Goal: Task Accomplishment & Management: Use online tool/utility

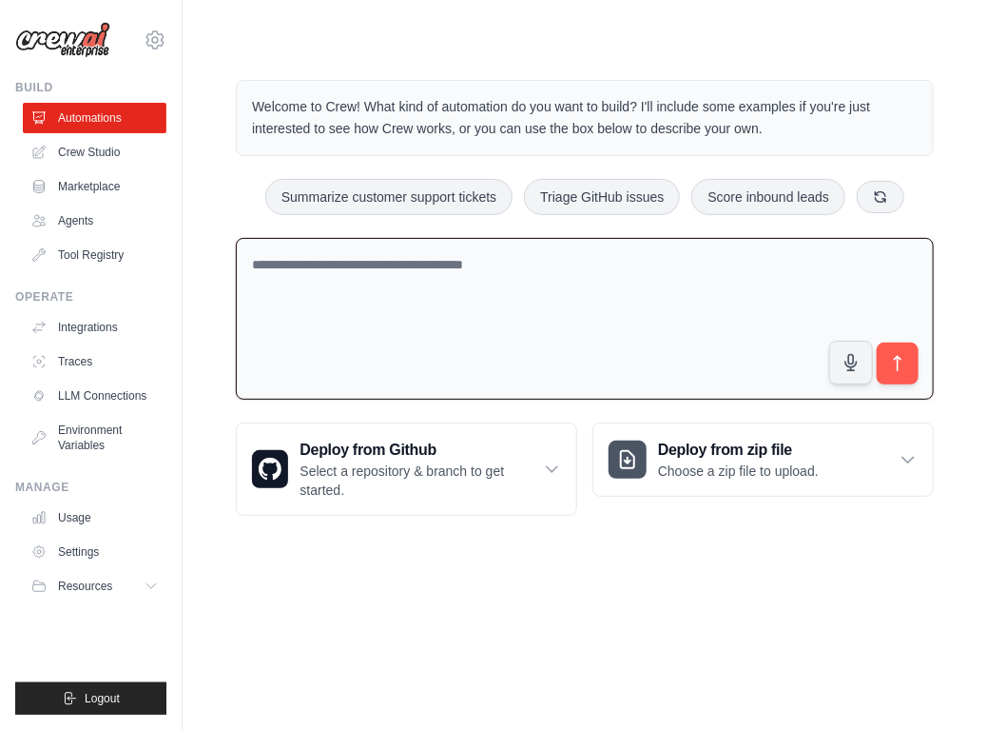
click at [283, 263] on textarea at bounding box center [585, 319] width 698 height 163
type textarea "*****"
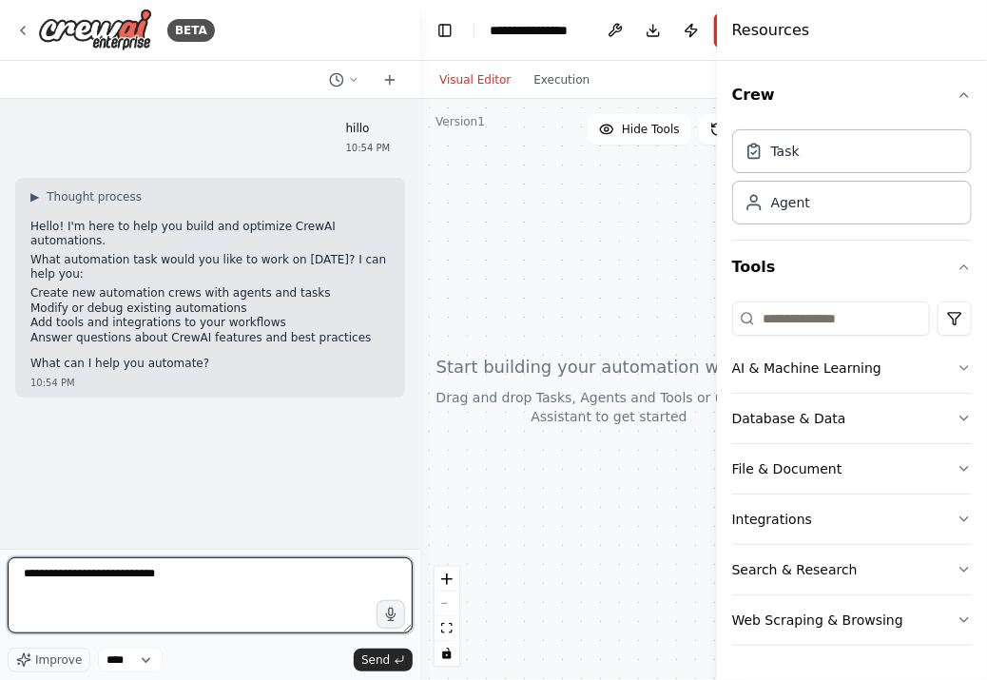
type textarea "**********"
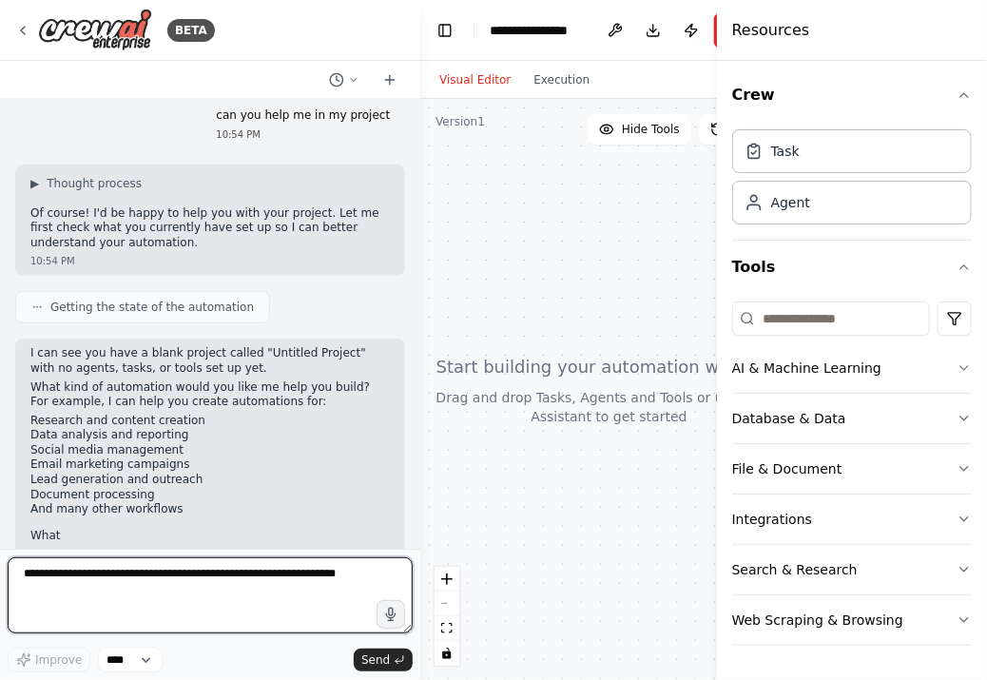
scroll to position [330, 0]
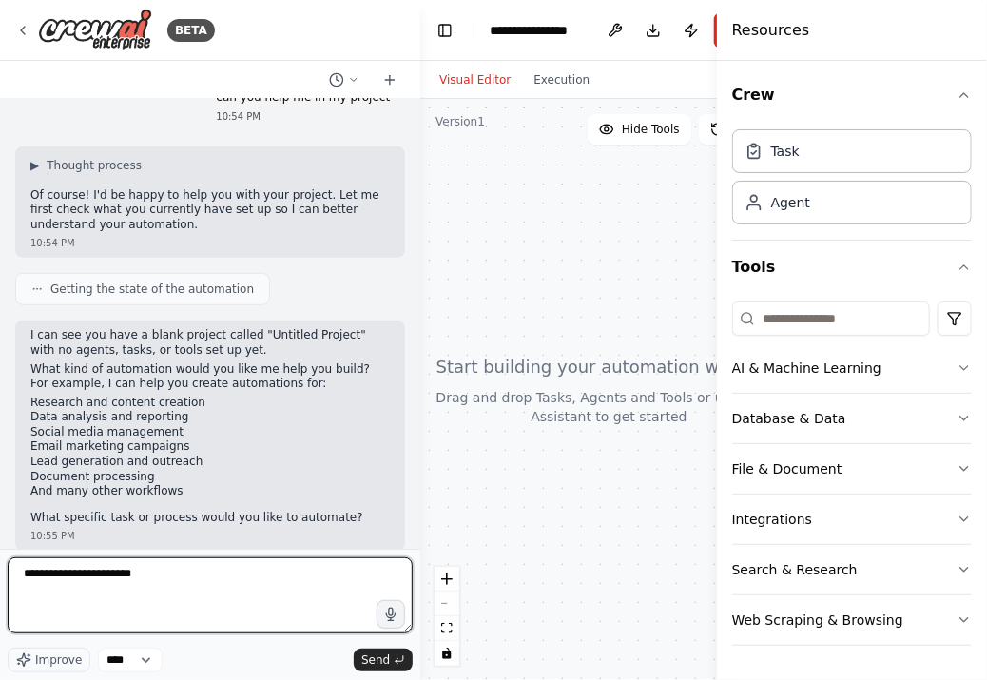
type textarea "**********"
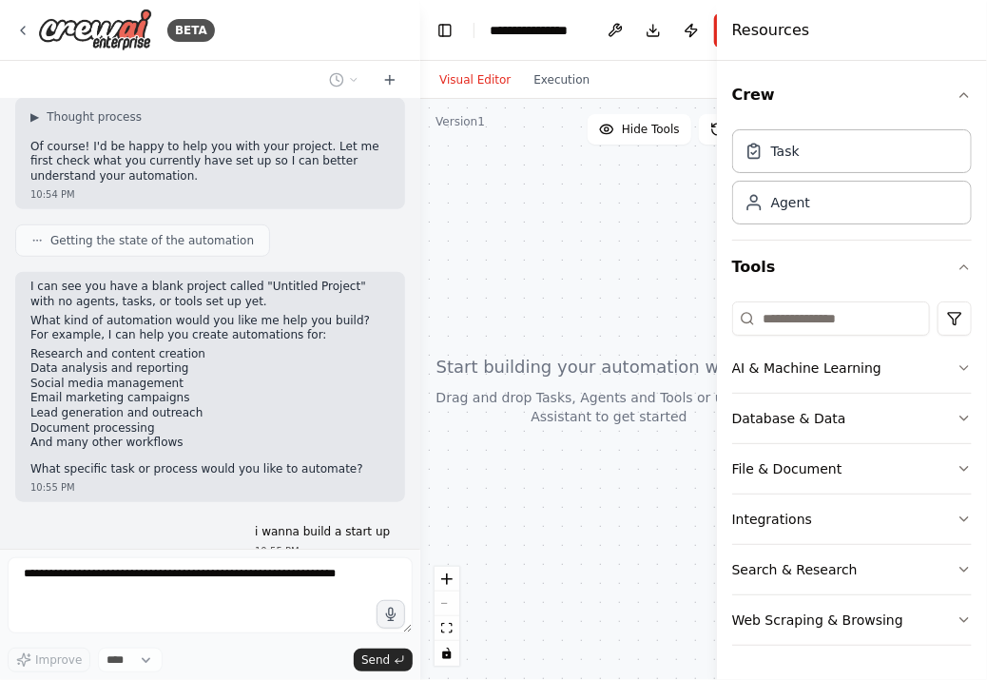
scroll to position [443, 0]
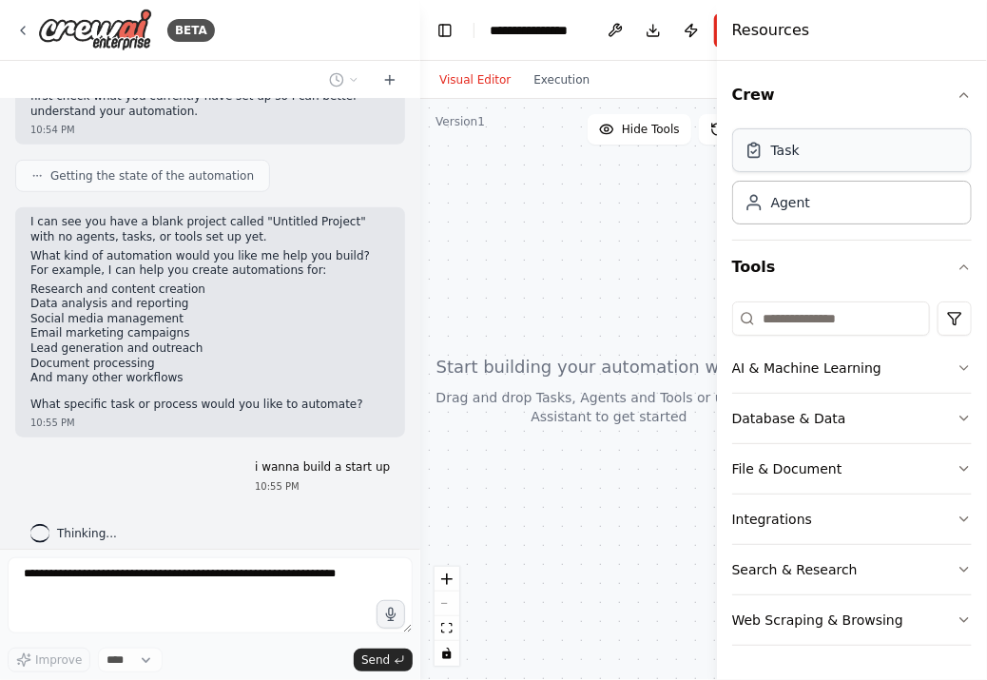
click at [772, 136] on div "Task" at bounding box center [852, 150] width 240 height 44
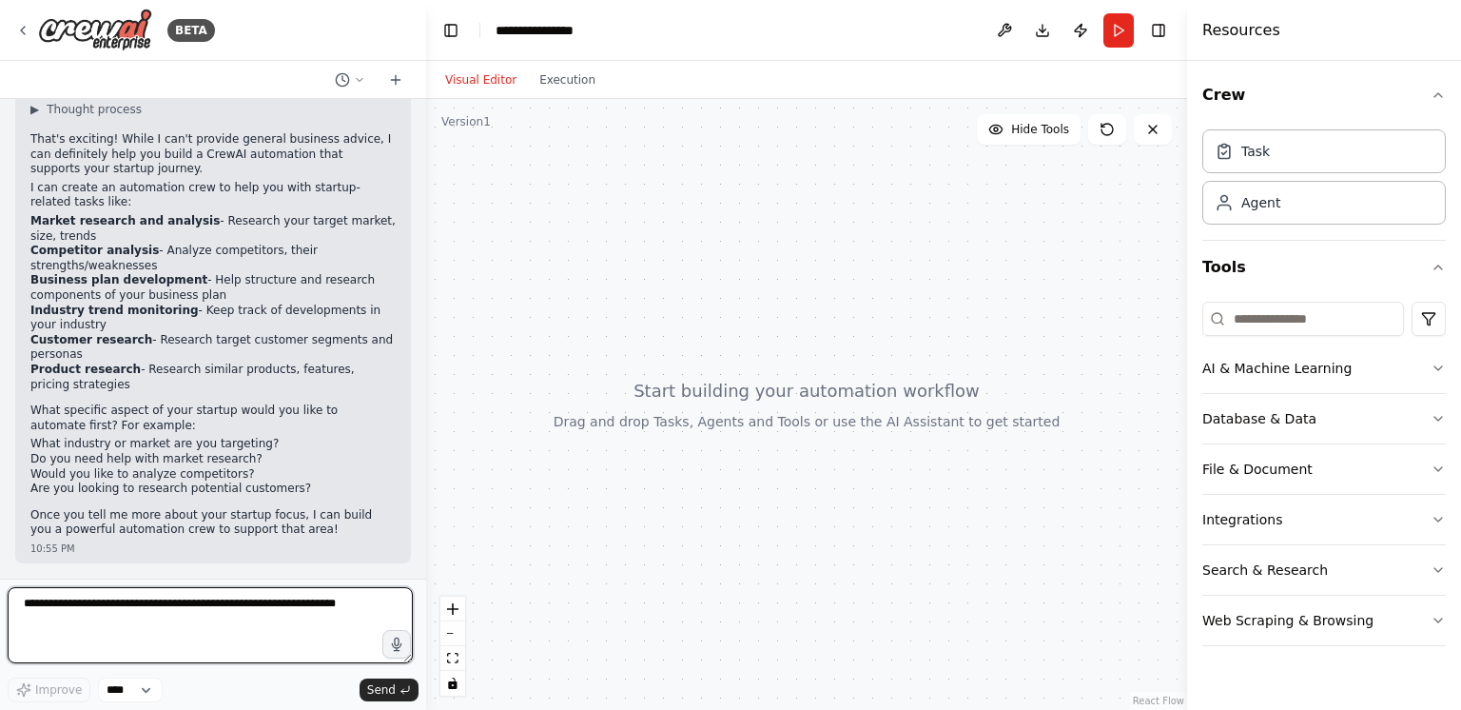
scroll to position [852, 0]
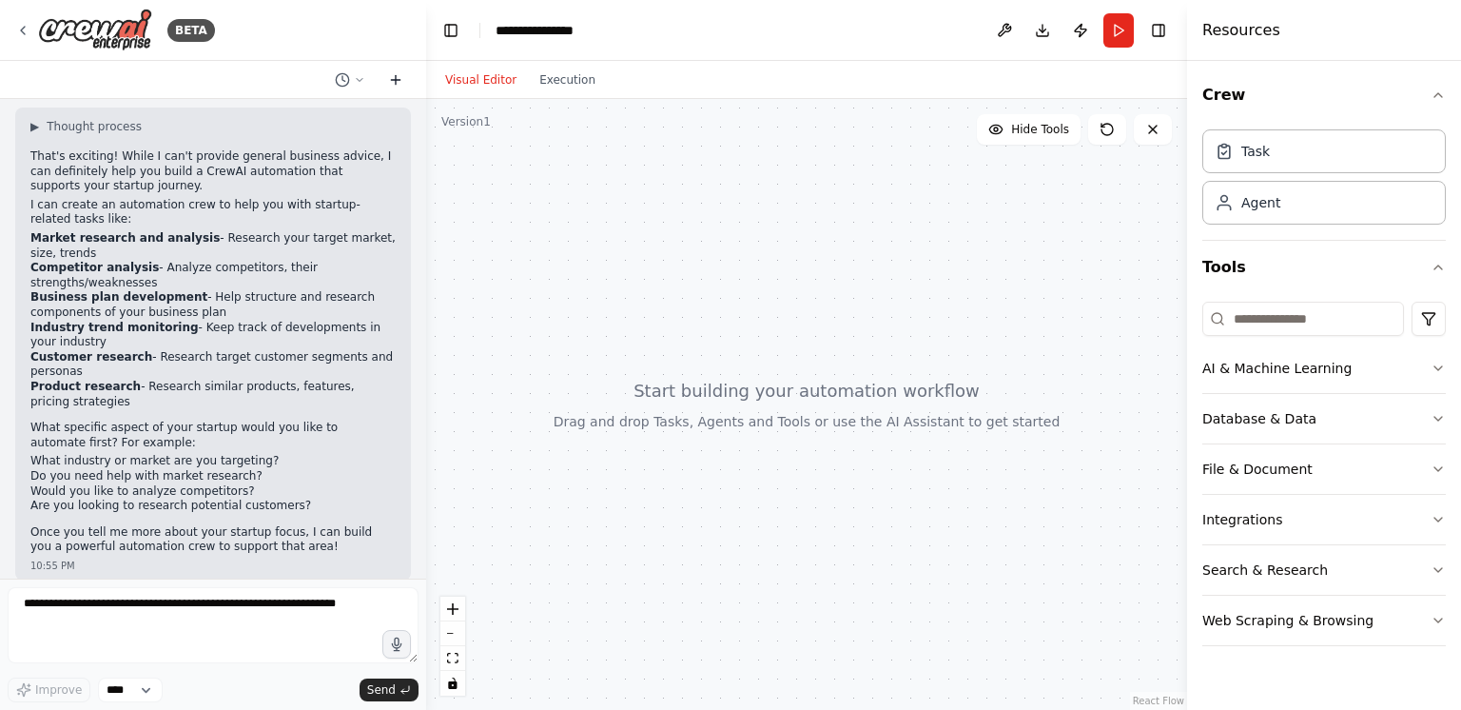
click at [389, 85] on icon at bounding box center [395, 79] width 15 height 15
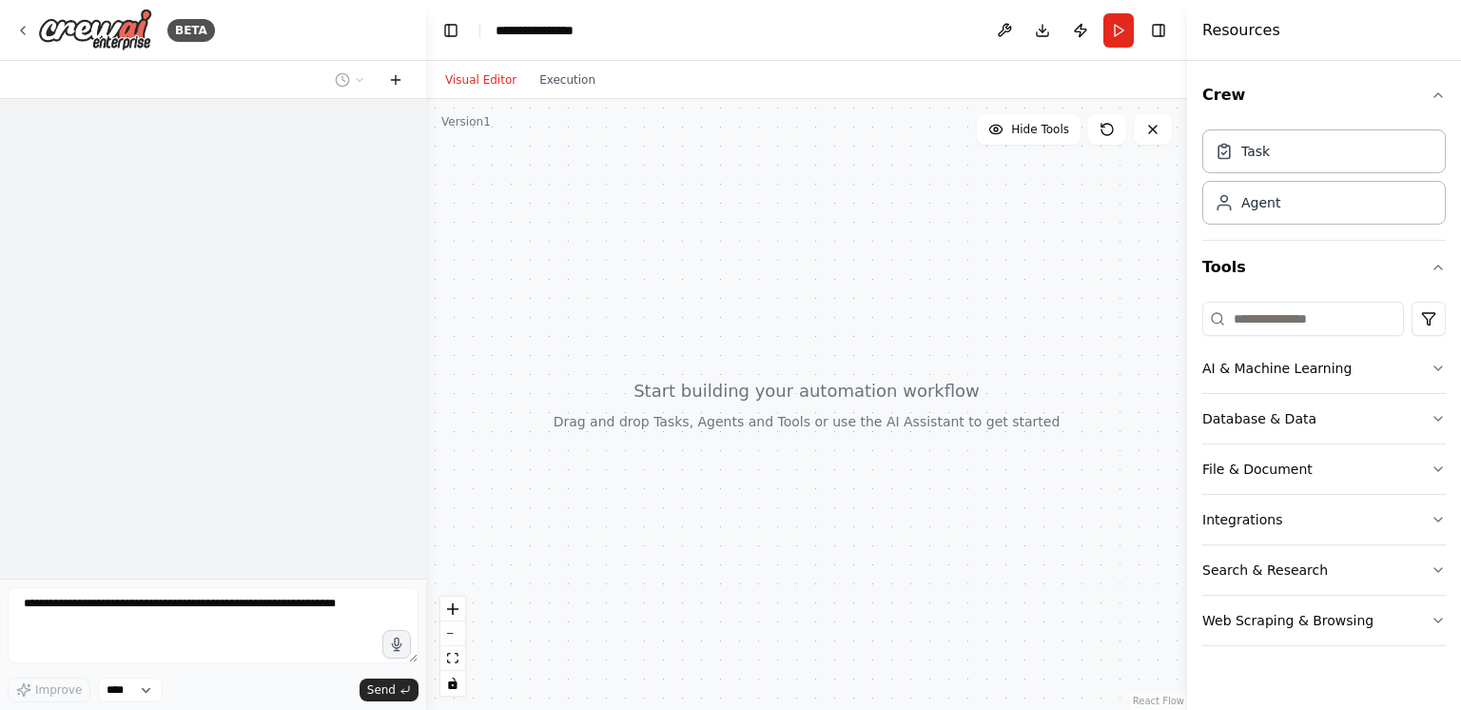
click at [389, 85] on icon at bounding box center [395, 79] width 15 height 15
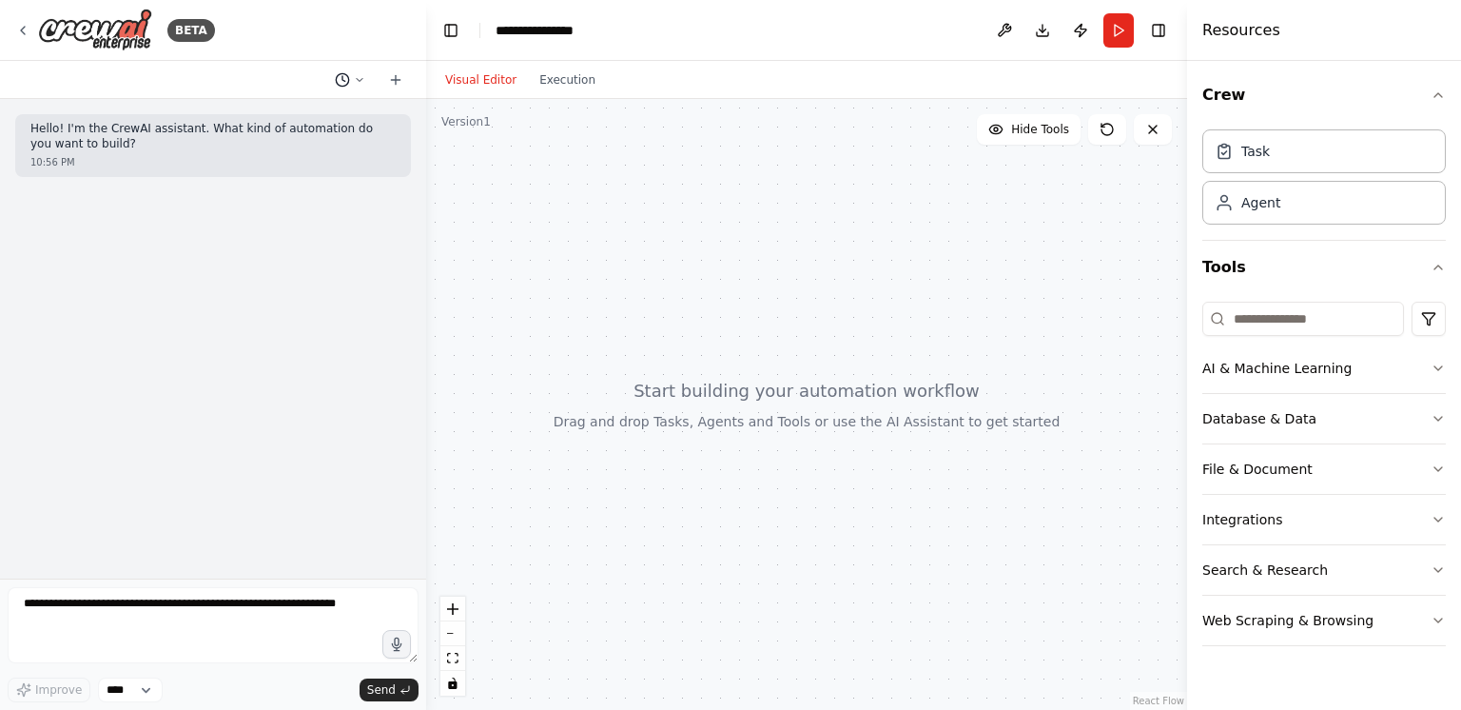
click at [340, 76] on icon at bounding box center [342, 79] width 15 height 15
click at [327, 138] on button "Untitled Today 10:56 PM" at bounding box center [312, 149] width 226 height 30
click at [362, 79] on icon at bounding box center [359, 79] width 11 height 11
click at [366, 185] on span "Today 10:54 PM" at bounding box center [378, 179] width 80 height 15
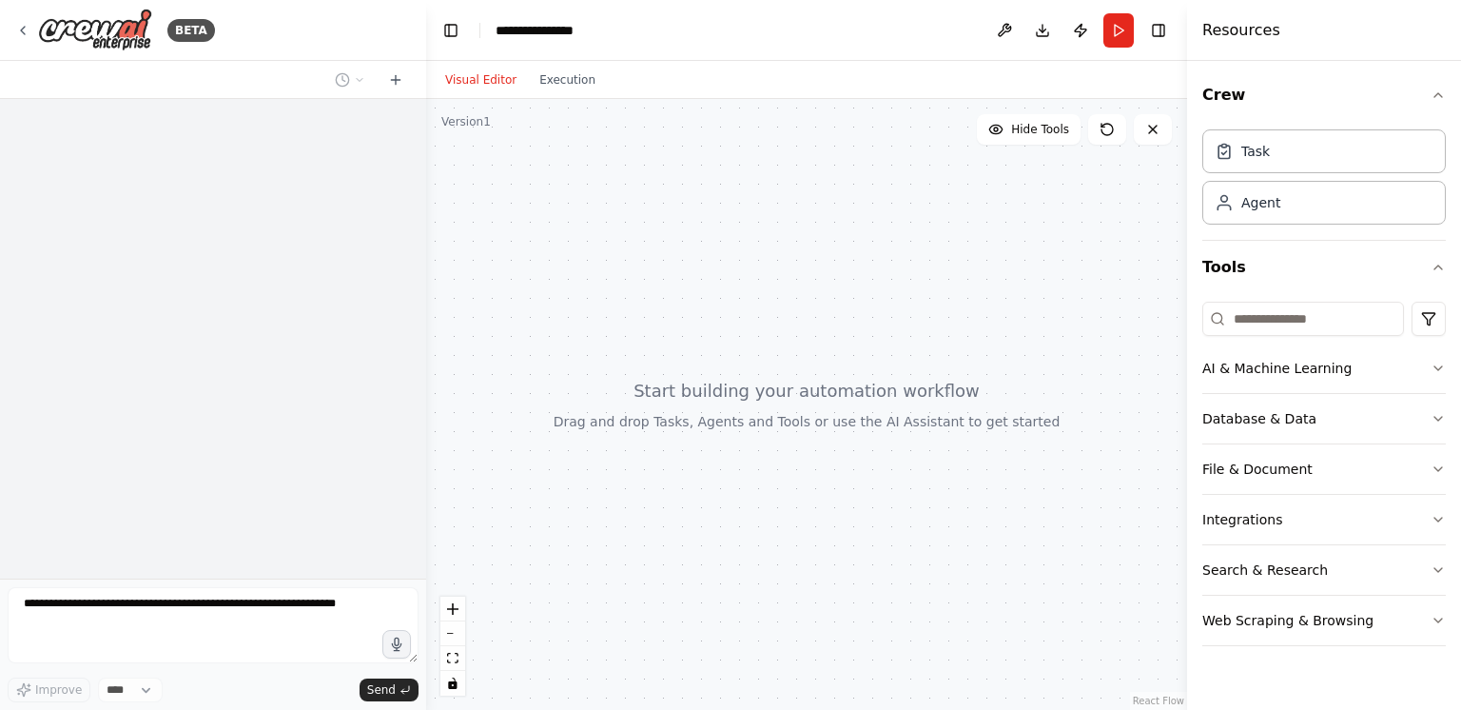
scroll to position [11, 0]
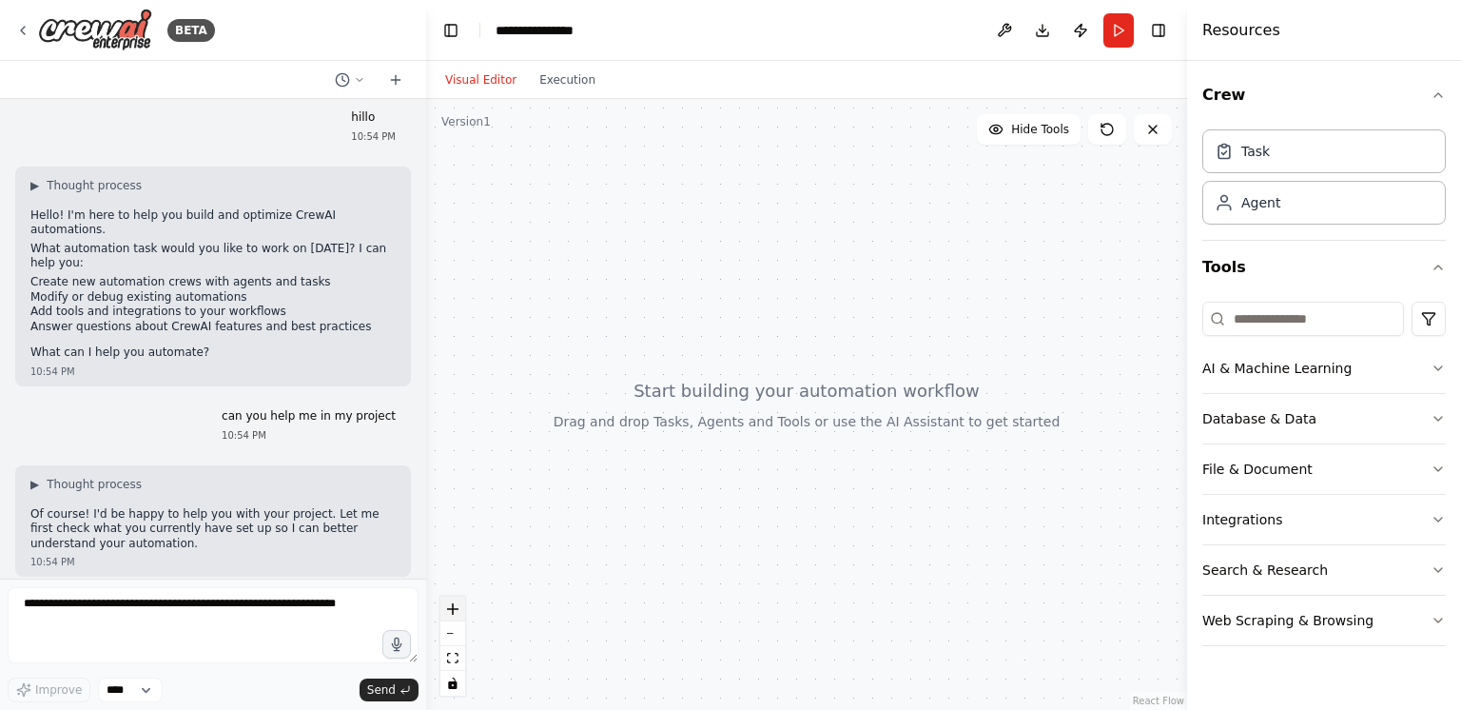
click at [464, 618] on button "zoom in" at bounding box center [452, 608] width 25 height 25
click at [458, 616] on button "zoom in" at bounding box center [452, 608] width 25 height 25
click at [444, 599] on button "zoom in" at bounding box center [452, 608] width 25 height 25
click at [986, 575] on button "Search & Research" at bounding box center [1324, 569] width 244 height 49
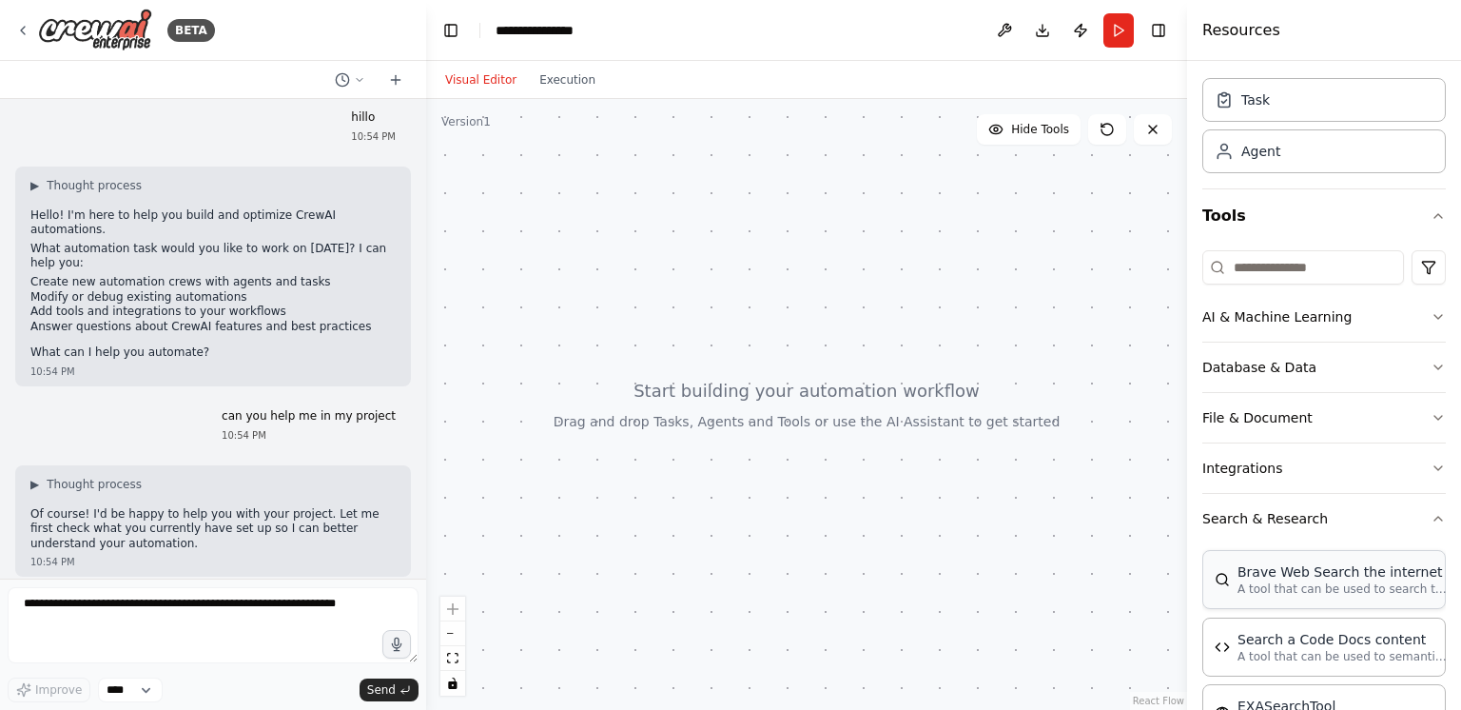
scroll to position [53, 0]
click at [986, 579] on p "A tool that can be used to search the internet with a search_query." at bounding box center [1342, 586] width 209 height 15
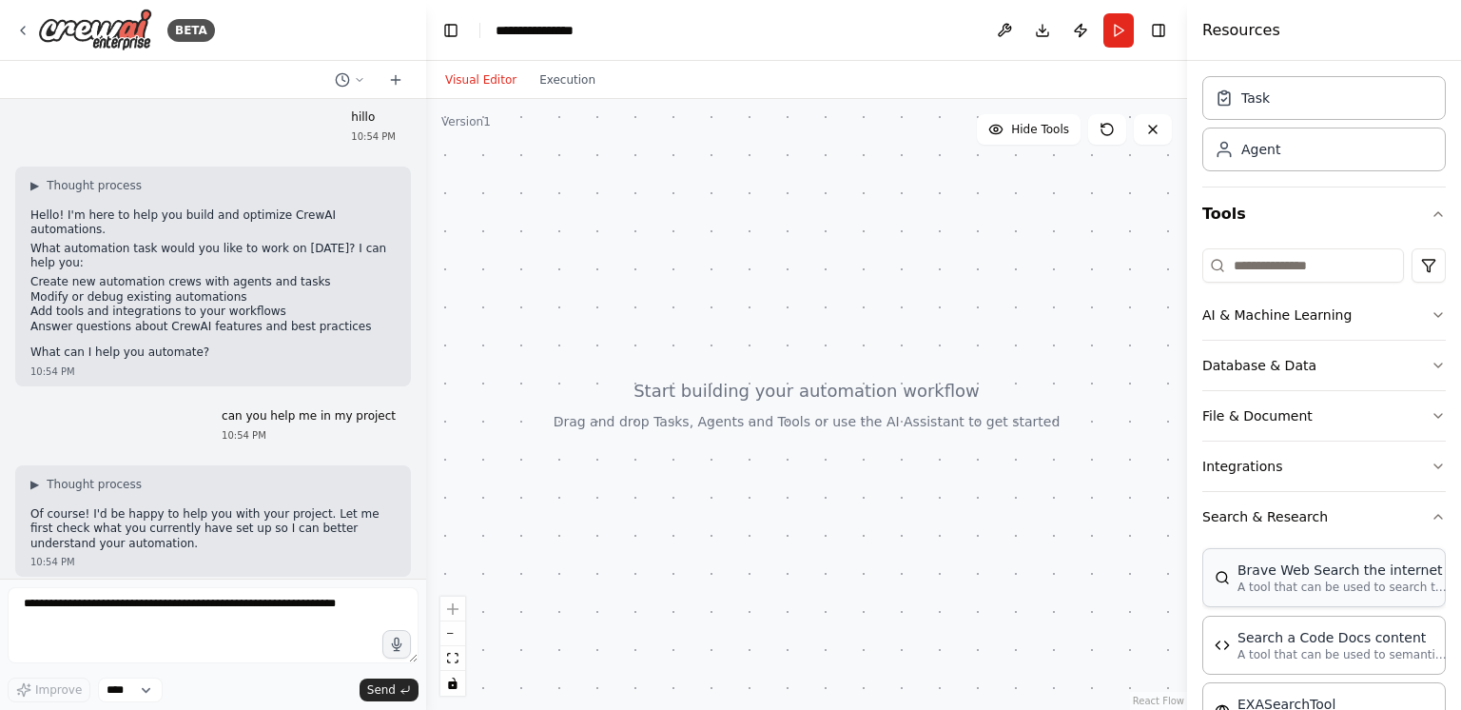
click at [986, 579] on p "A tool that can be used to search the internet with a search_query." at bounding box center [1342, 586] width 209 height 15
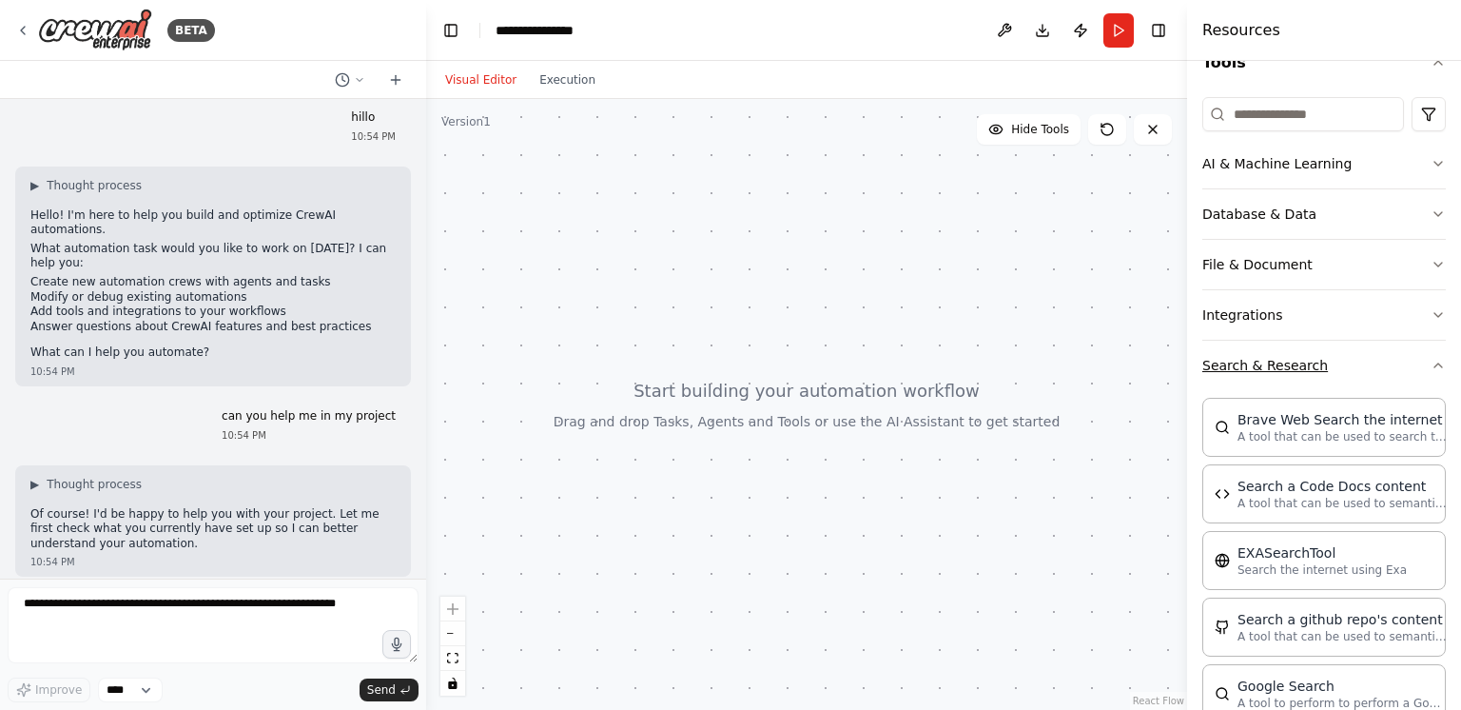
scroll to position [330, 0]
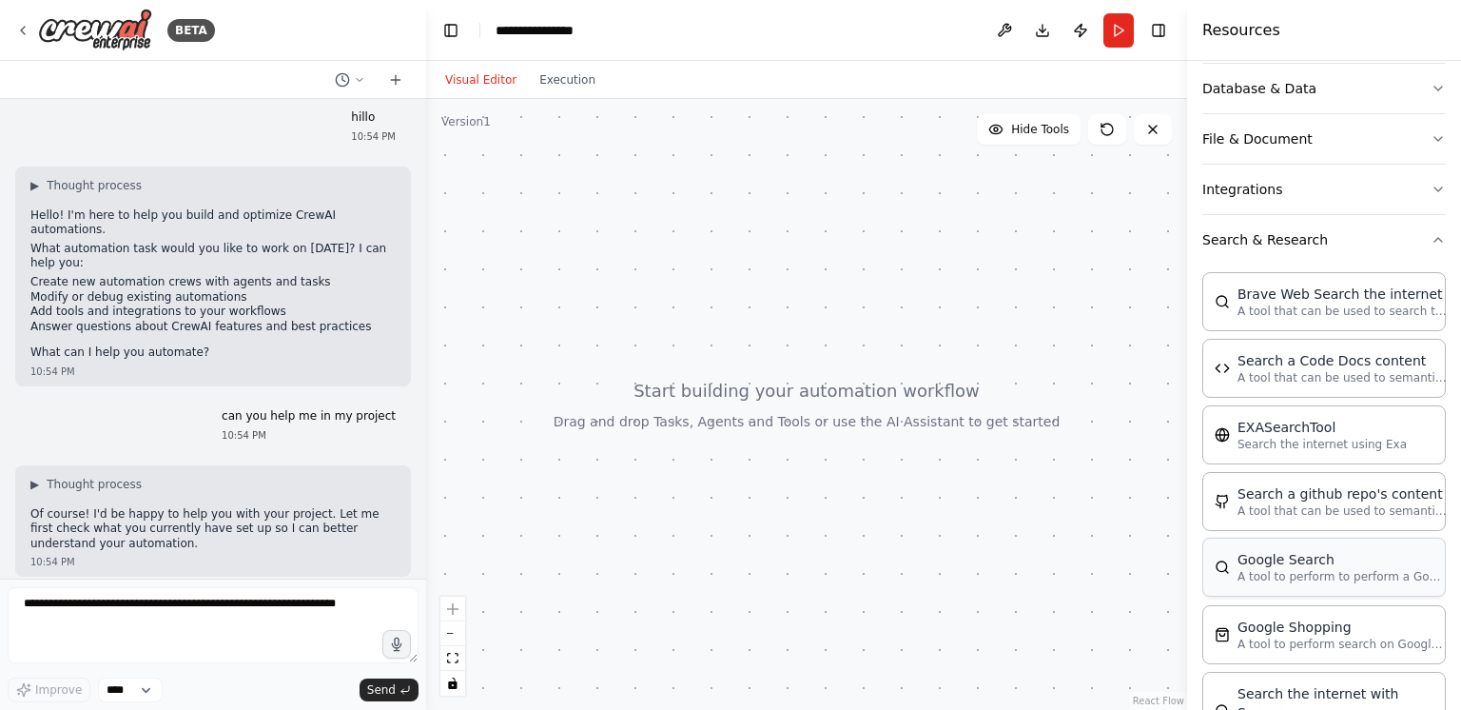
click at [986, 587] on div "Google Search A tool to perform to perform a Google search with a search_query." at bounding box center [1324, 566] width 244 height 59
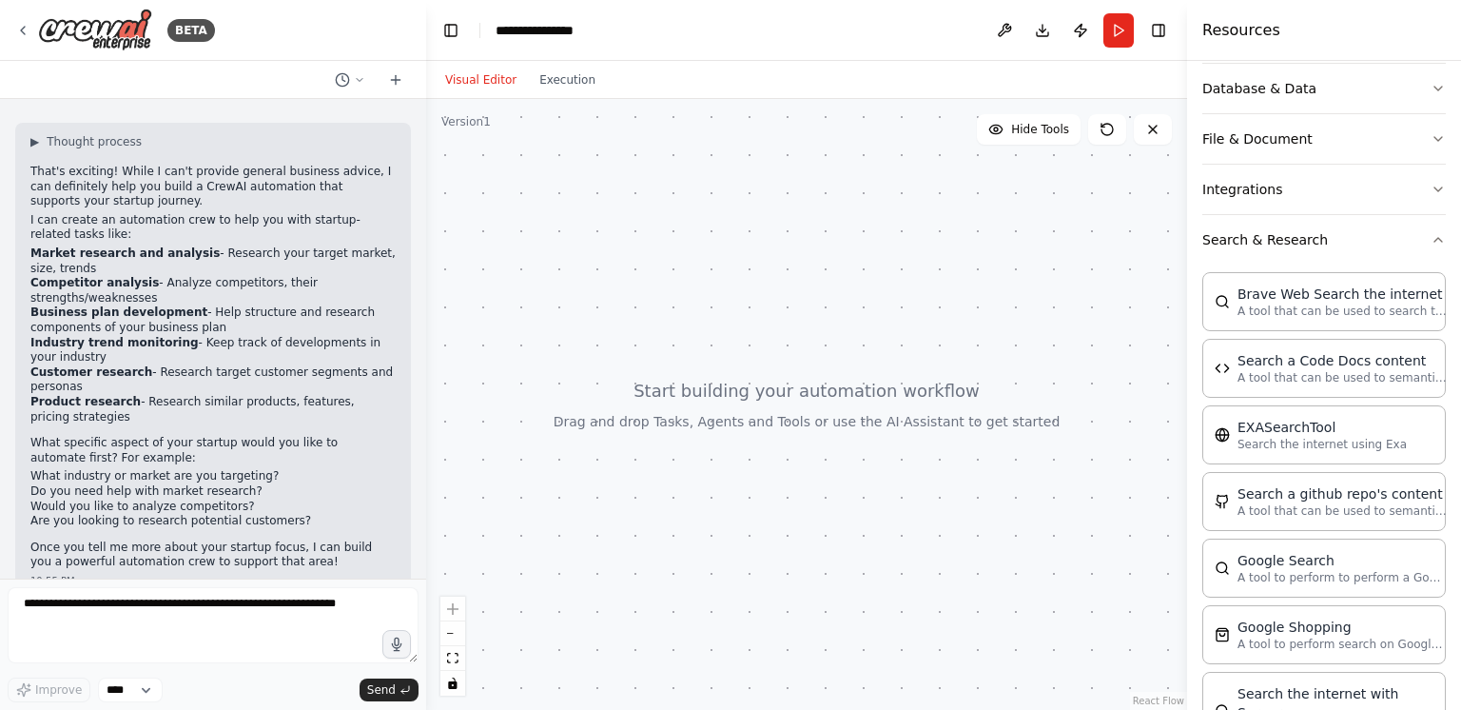
scroll to position [852, 0]
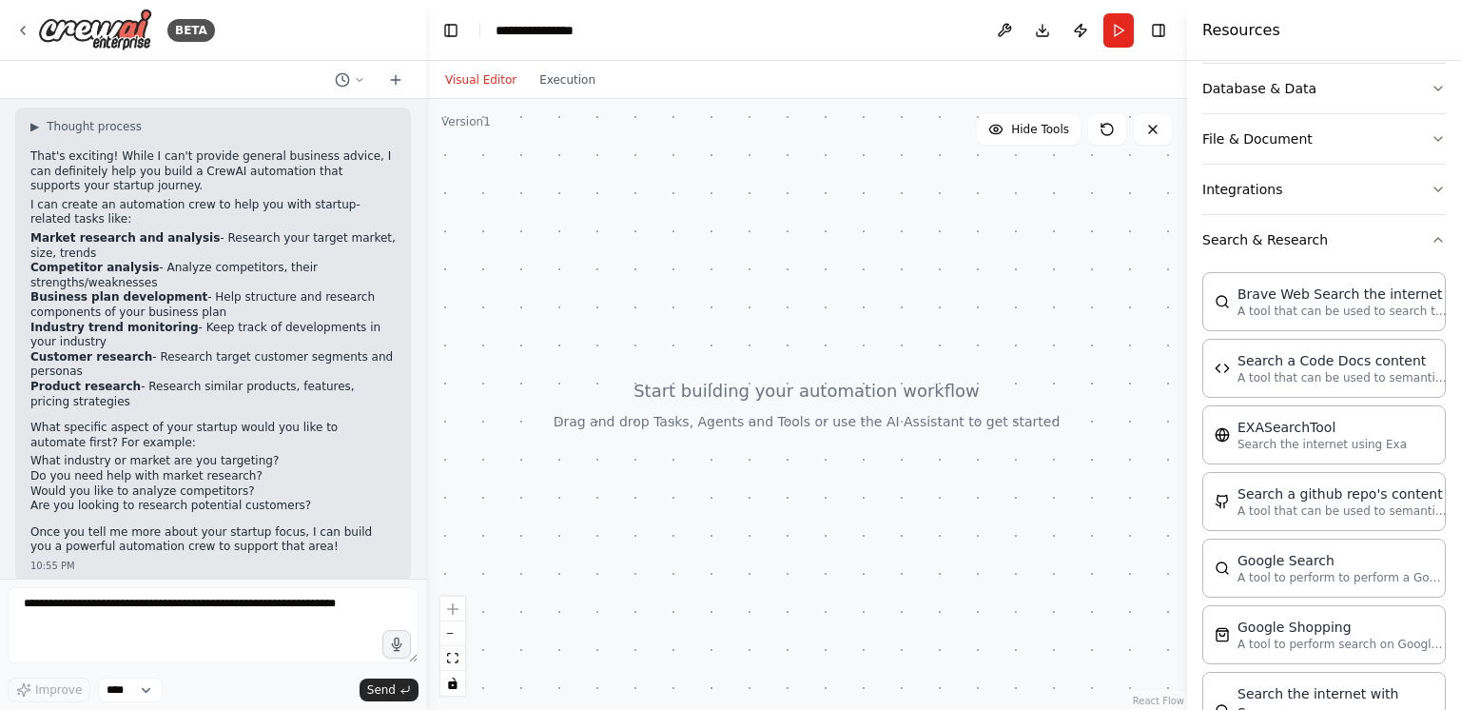
click at [472, 120] on div "Version 1" at bounding box center [465, 121] width 49 height 15
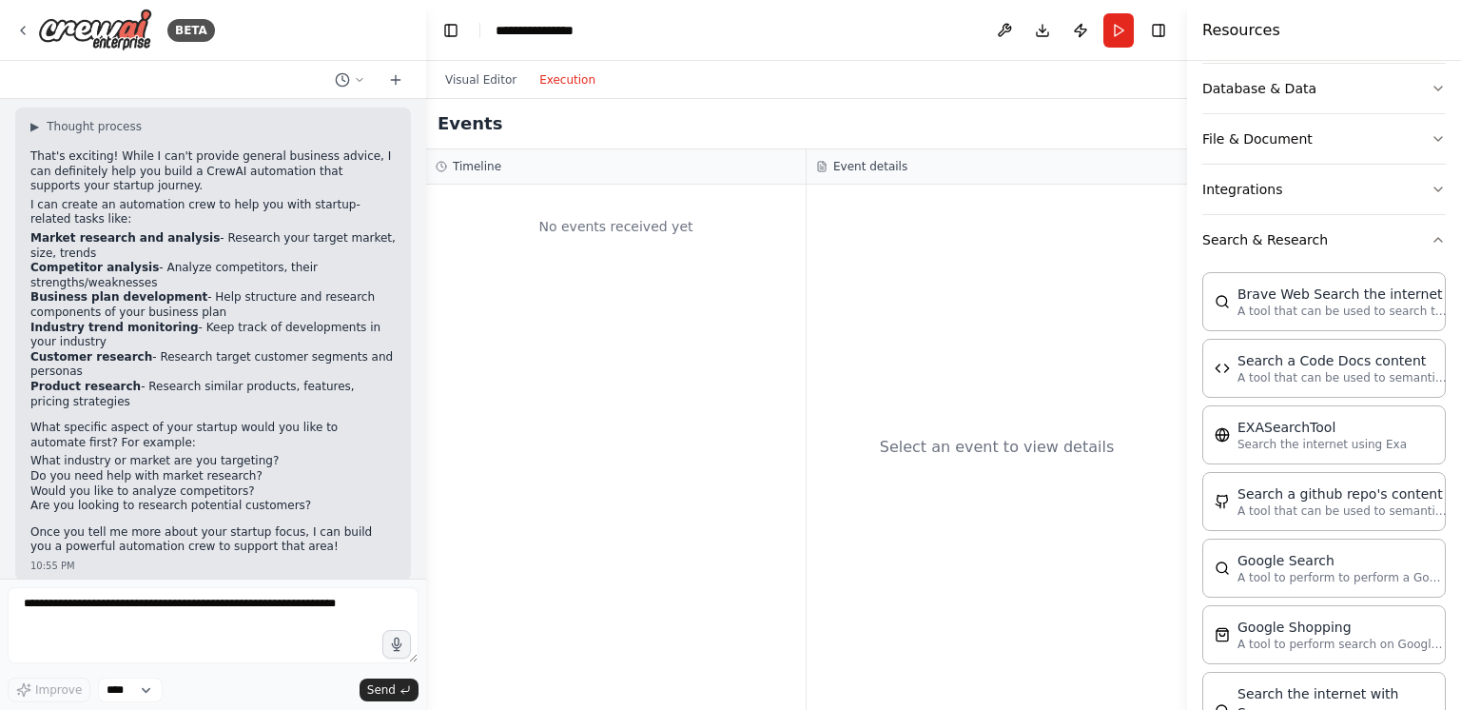
click at [559, 70] on button "Execution" at bounding box center [567, 79] width 79 height 23
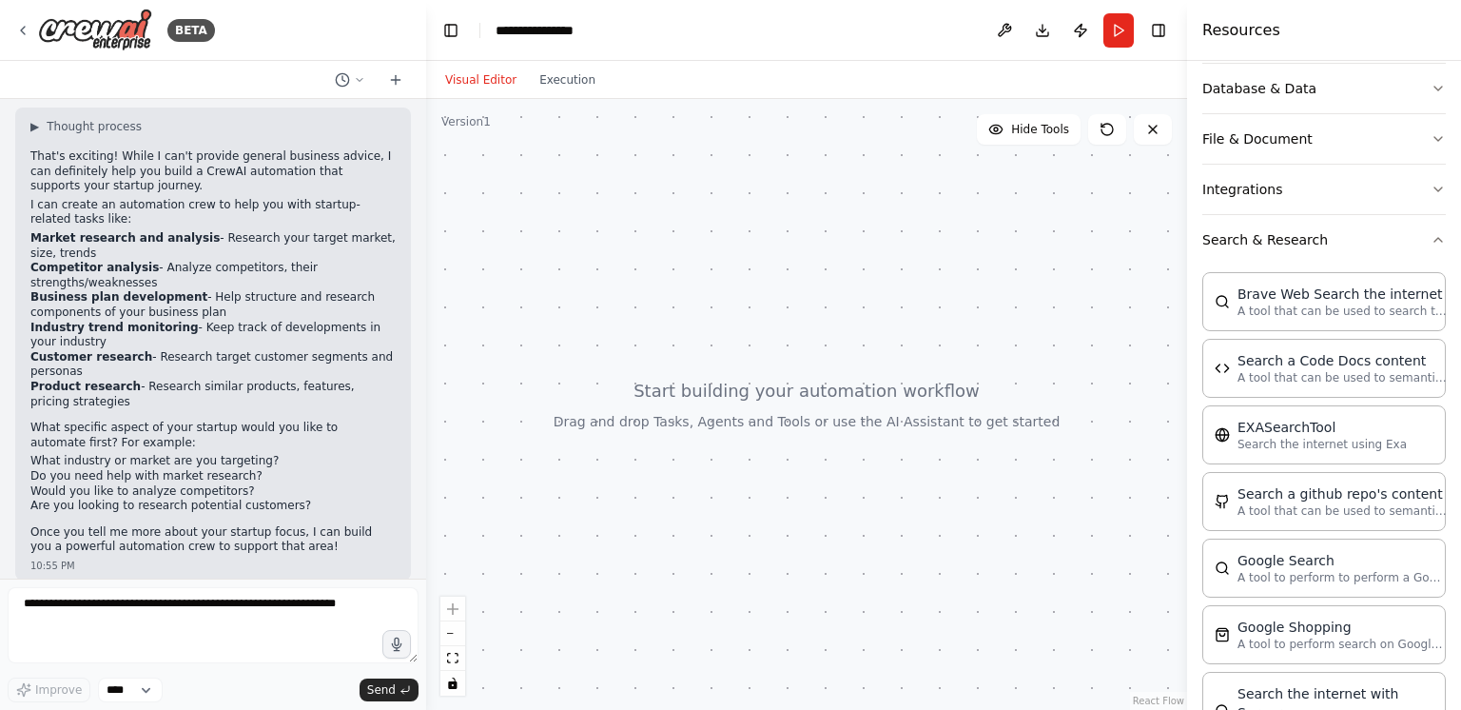
click at [508, 70] on button "Visual Editor" at bounding box center [481, 79] width 94 height 23
click at [986, 171] on button "Integrations" at bounding box center [1324, 189] width 244 height 49
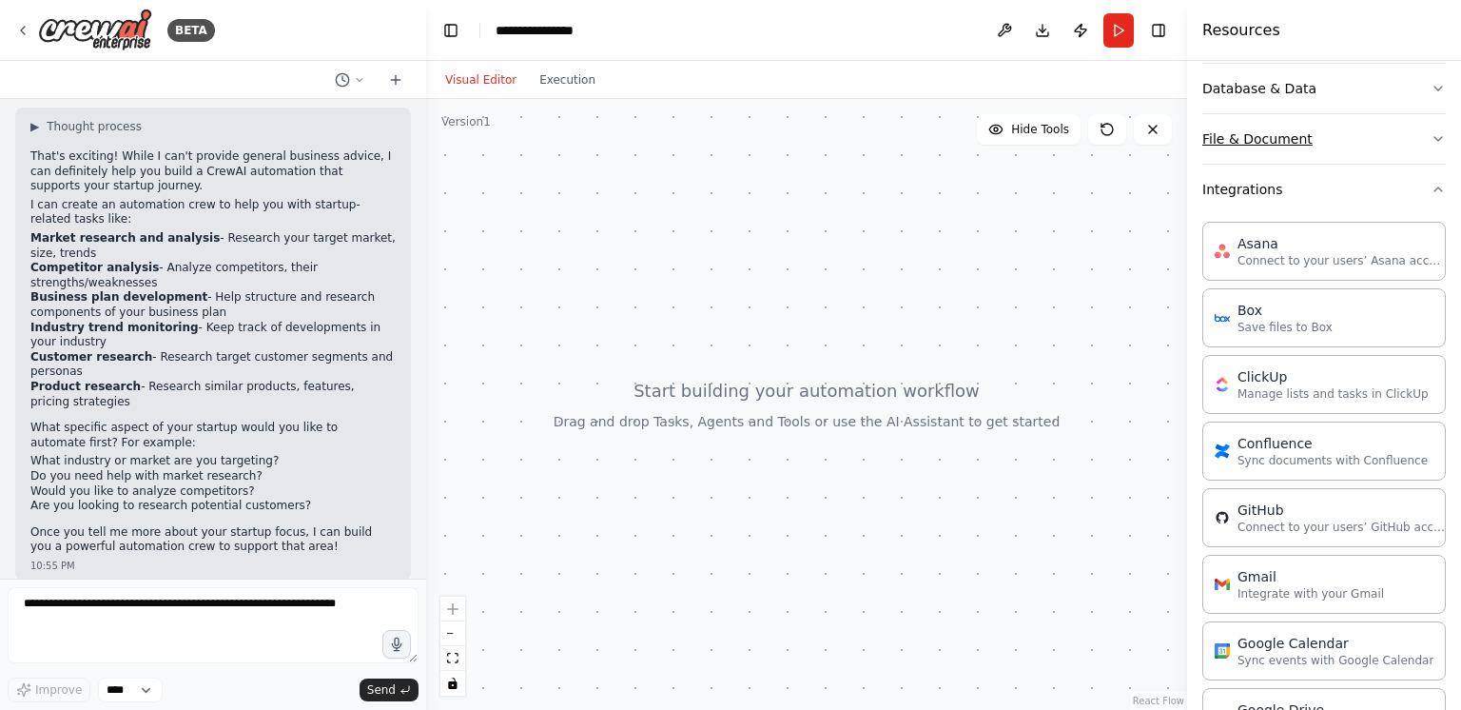
click at [986, 129] on button "File & Document" at bounding box center [1324, 138] width 244 height 49
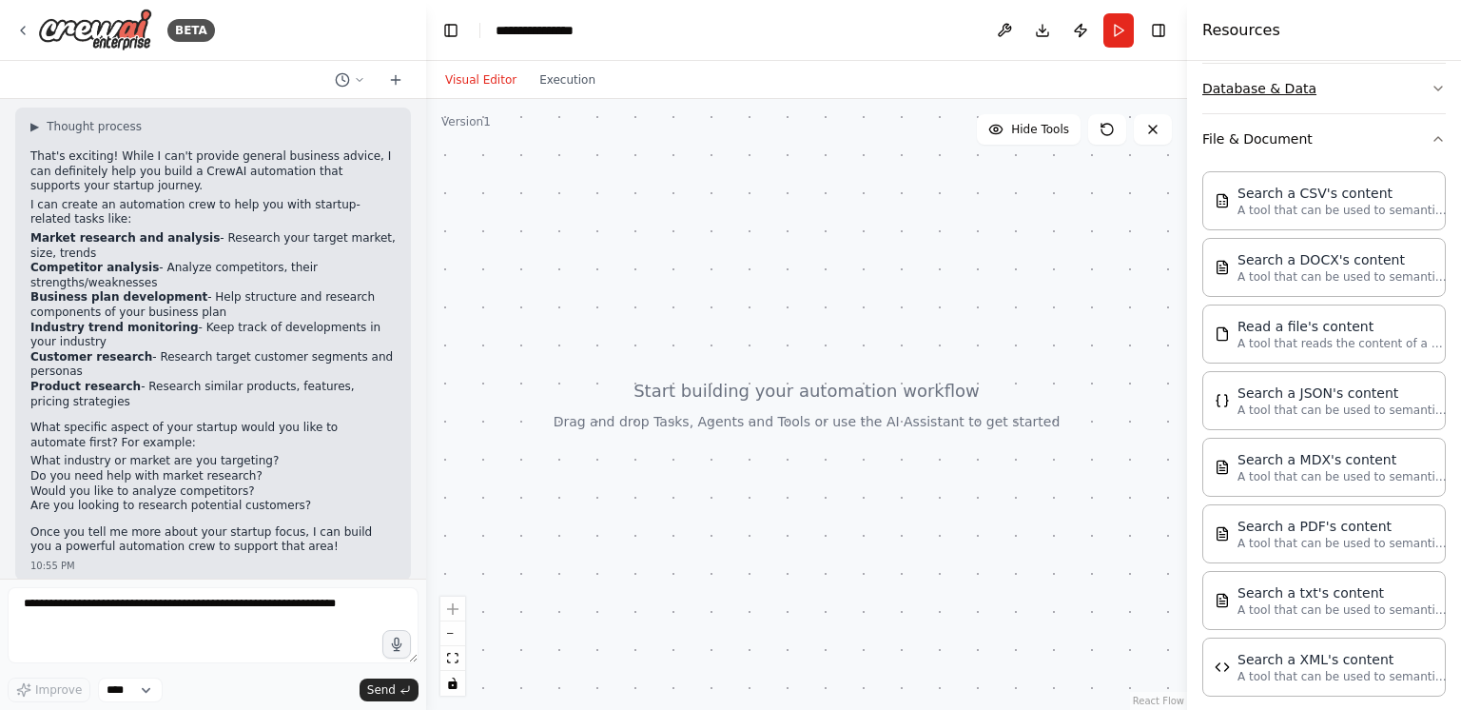
click at [986, 107] on button "Database & Data" at bounding box center [1324, 88] width 244 height 49
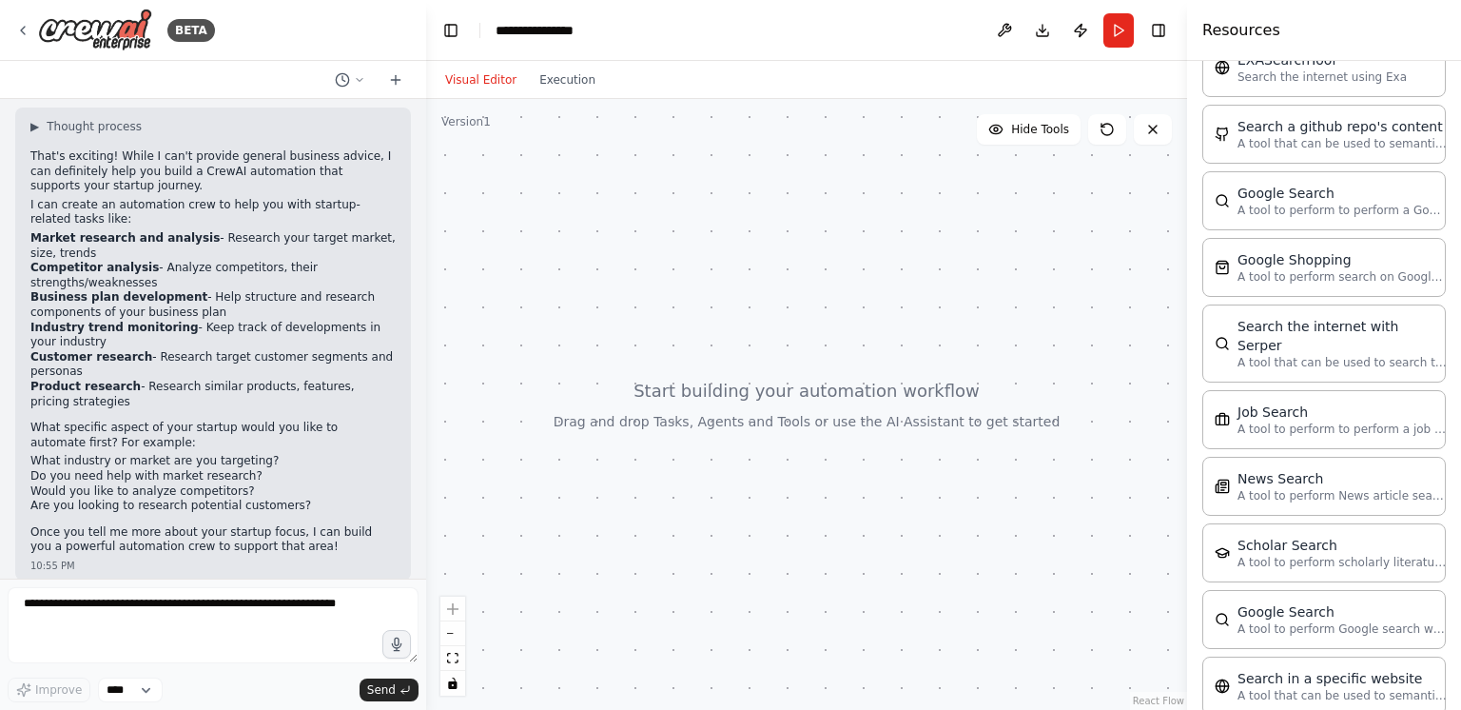
scroll to position [3023, 0]
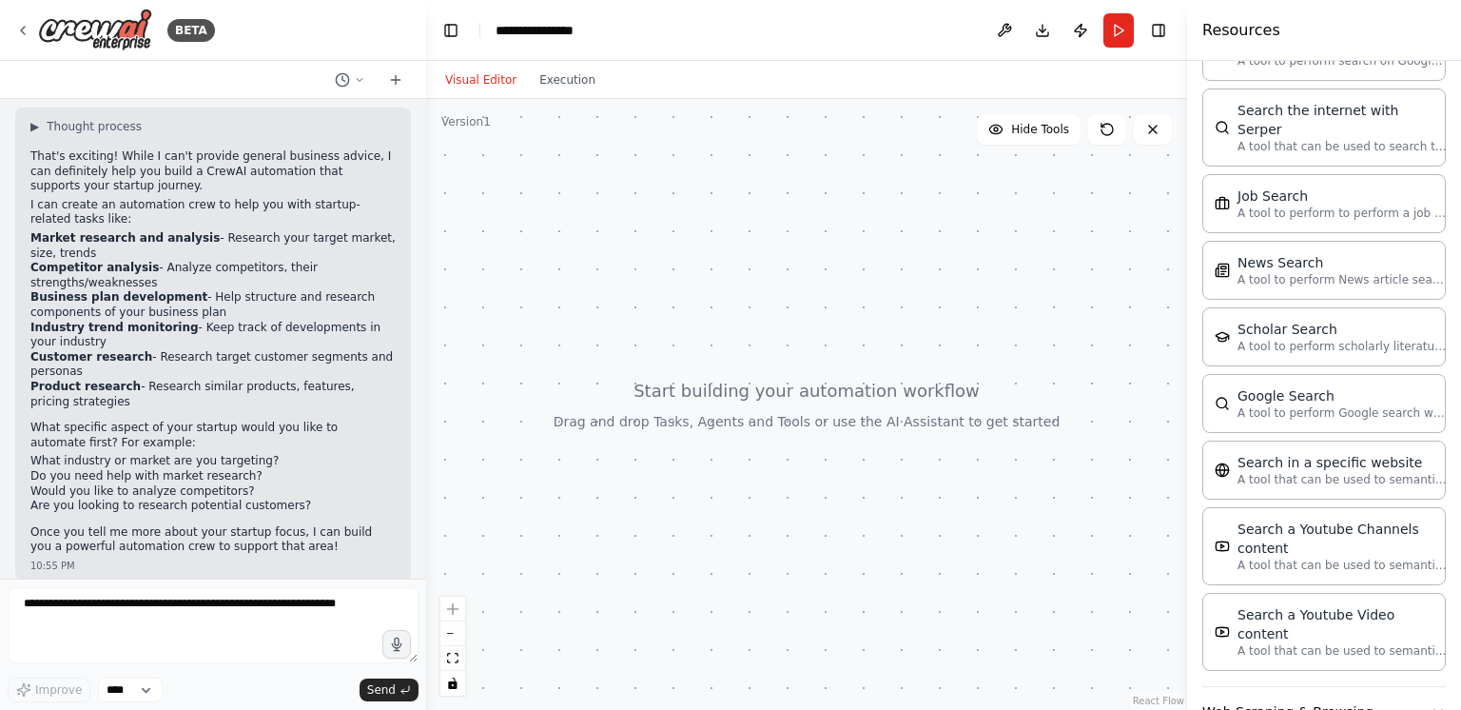
click at [986, 679] on button "Web Scraping & Browsing" at bounding box center [1324, 711] width 244 height 49
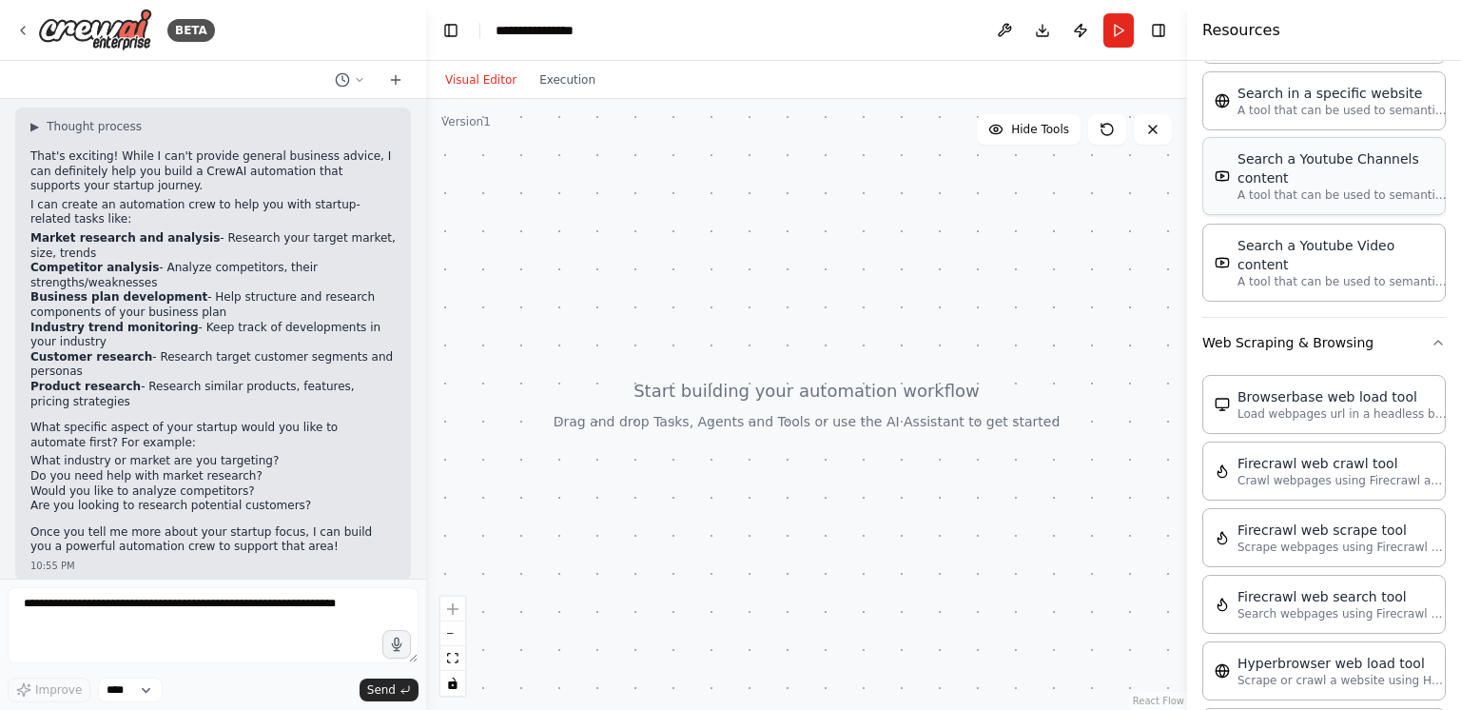
scroll to position [3401, 0]
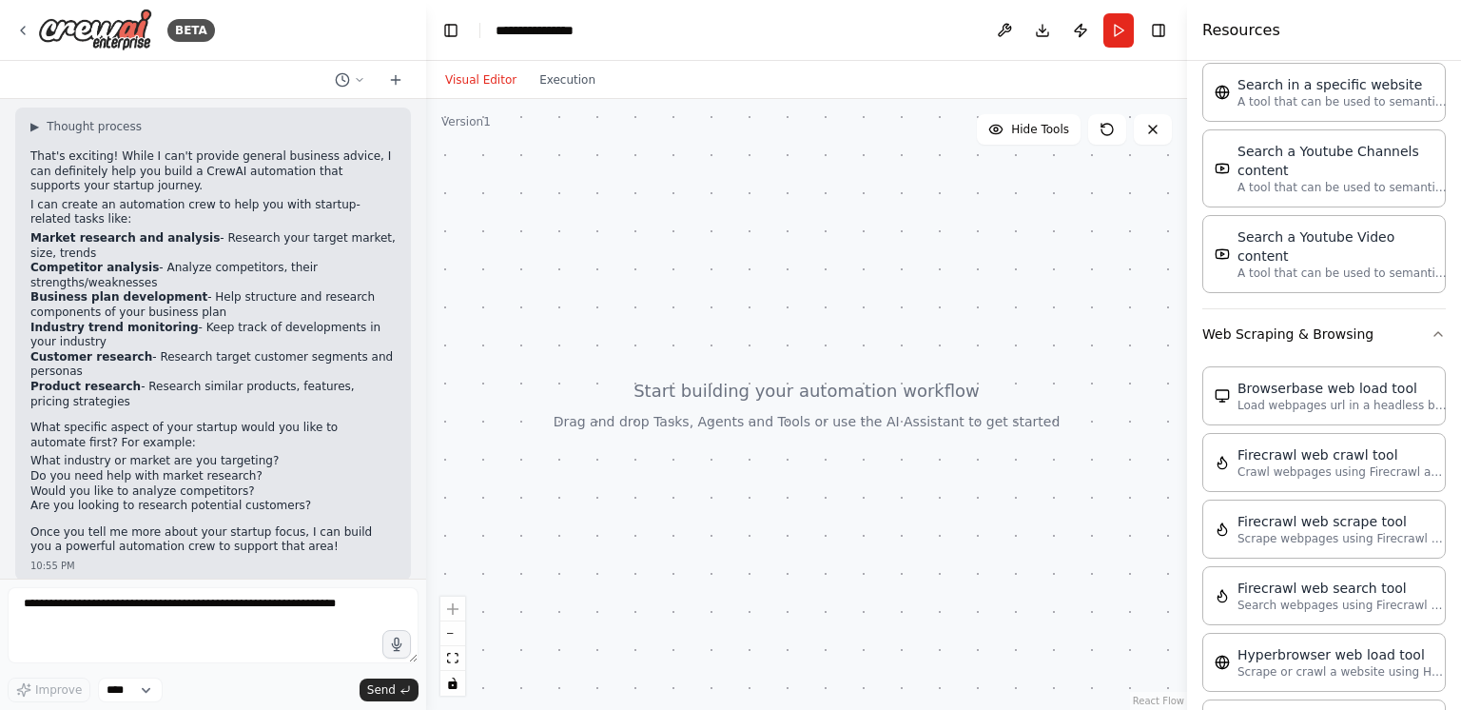
click at [986, 468] on div at bounding box center [806, 404] width 761 height 611
click at [986, 145] on div at bounding box center [806, 404] width 761 height 611
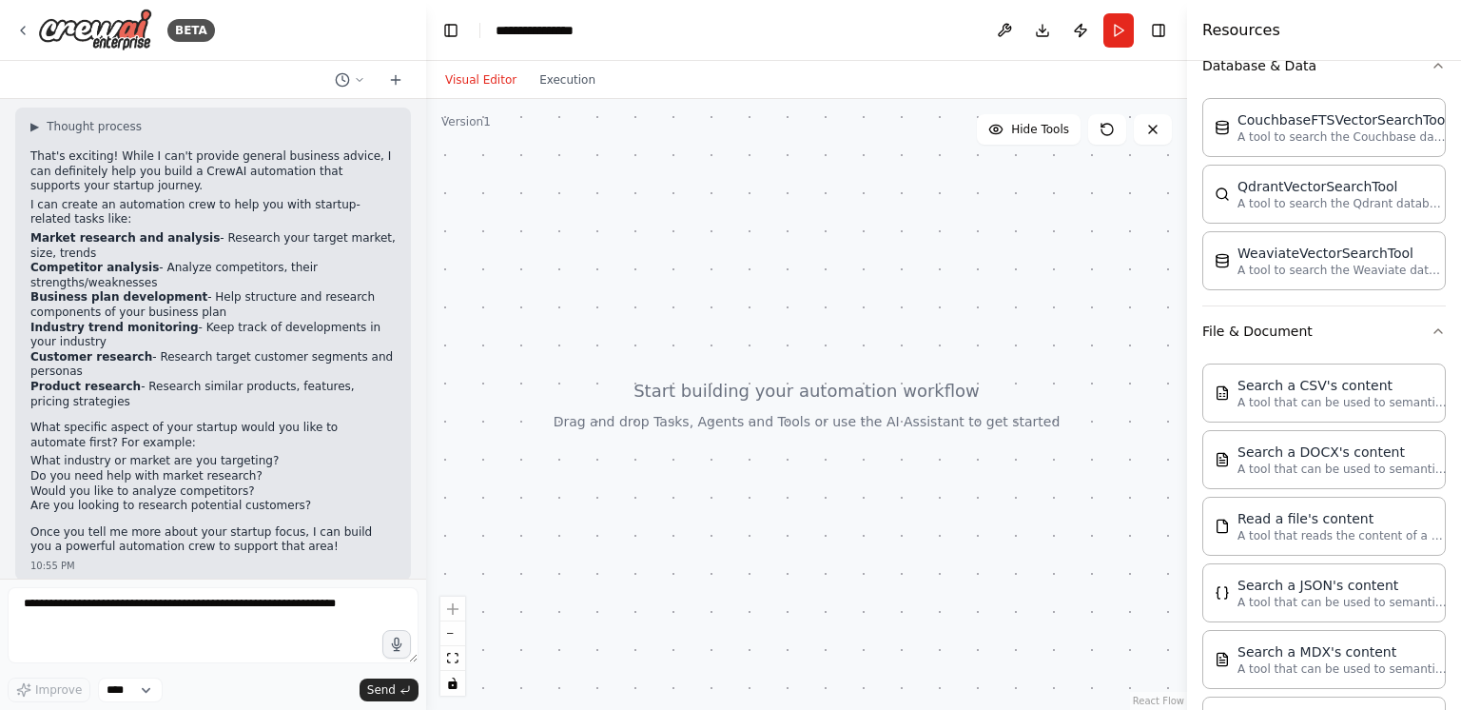
scroll to position [0, 0]
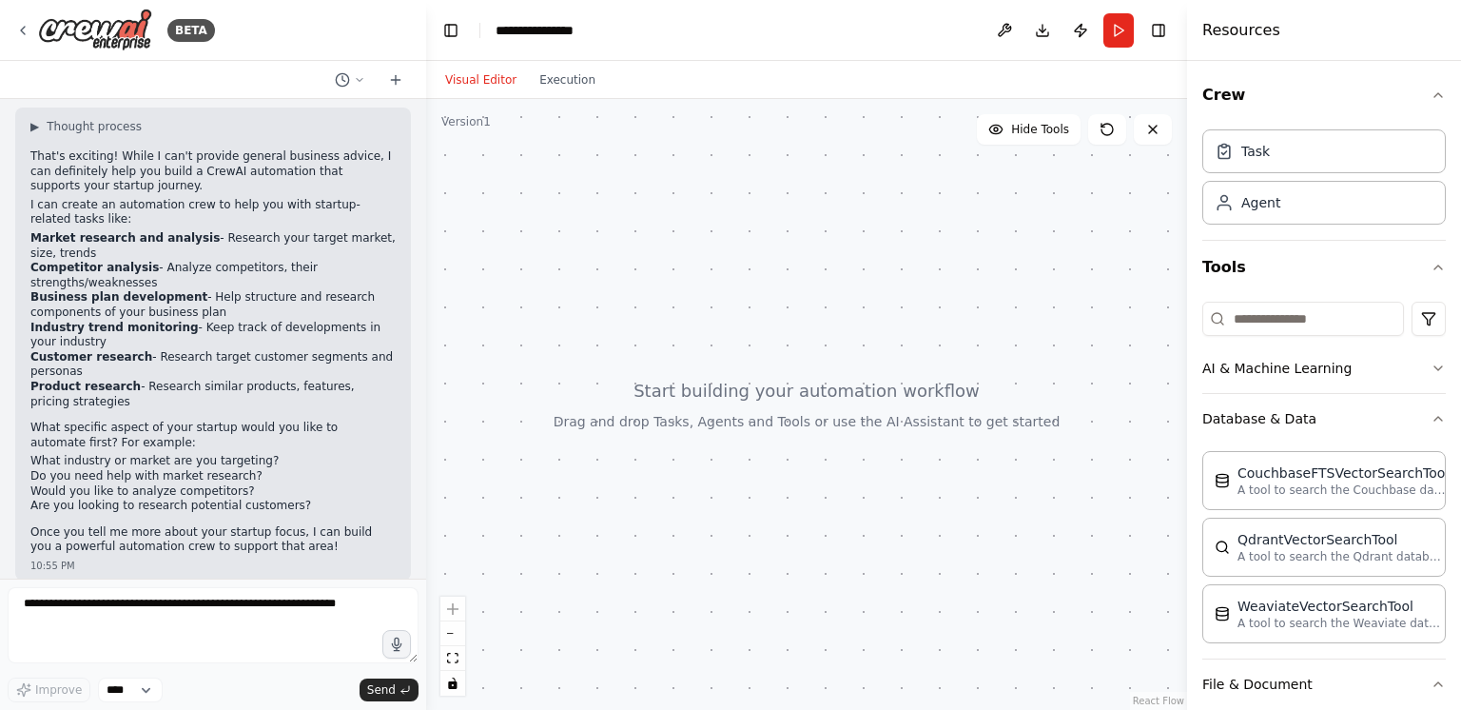
click at [986, 175] on div "Task Agent" at bounding box center [1324, 173] width 244 height 103
click at [986, 217] on div "Agent" at bounding box center [1324, 202] width 244 height 44
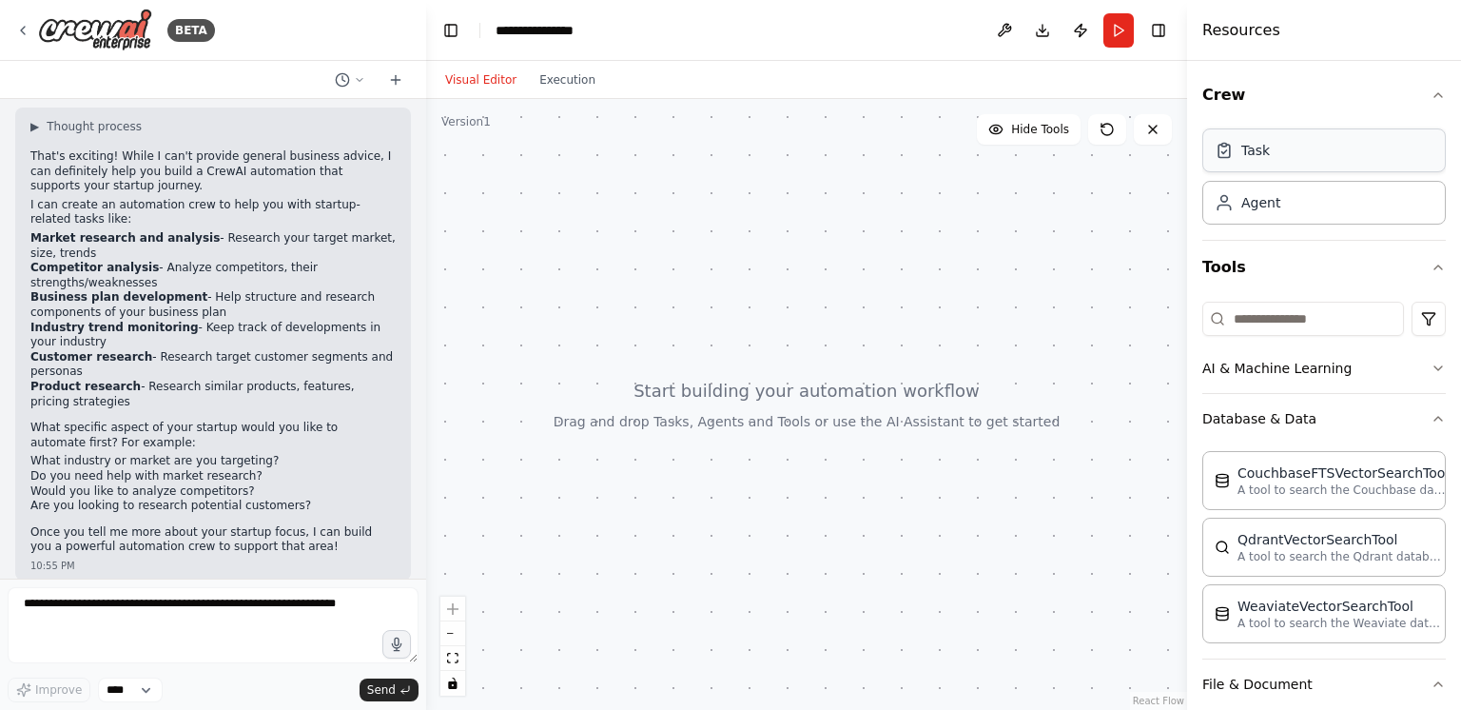
click at [986, 156] on div "Task" at bounding box center [1324, 150] width 244 height 44
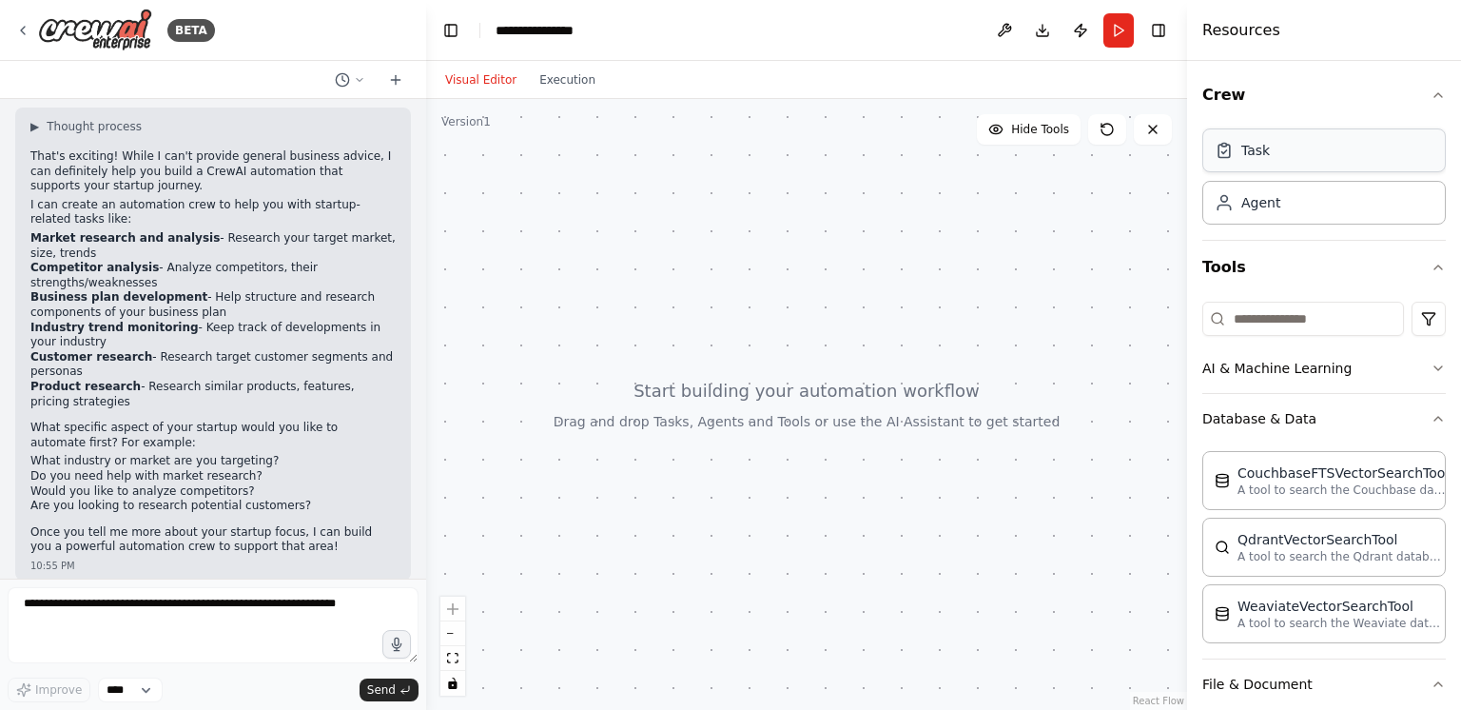
click at [986, 156] on div "Task" at bounding box center [1324, 150] width 244 height 44
click at [986, 29] on button "Run" at bounding box center [1118, 30] width 30 height 34
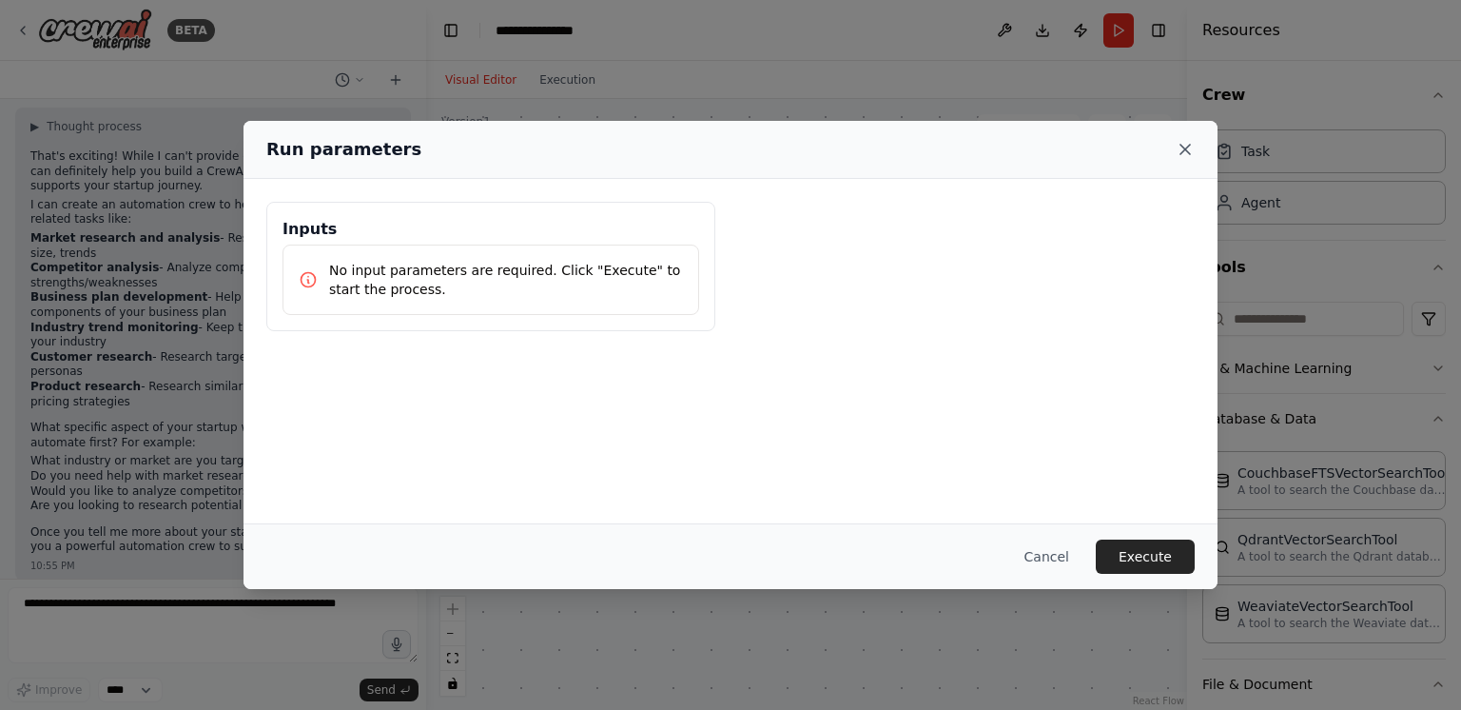
click at [986, 153] on icon at bounding box center [1185, 150] width 10 height 10
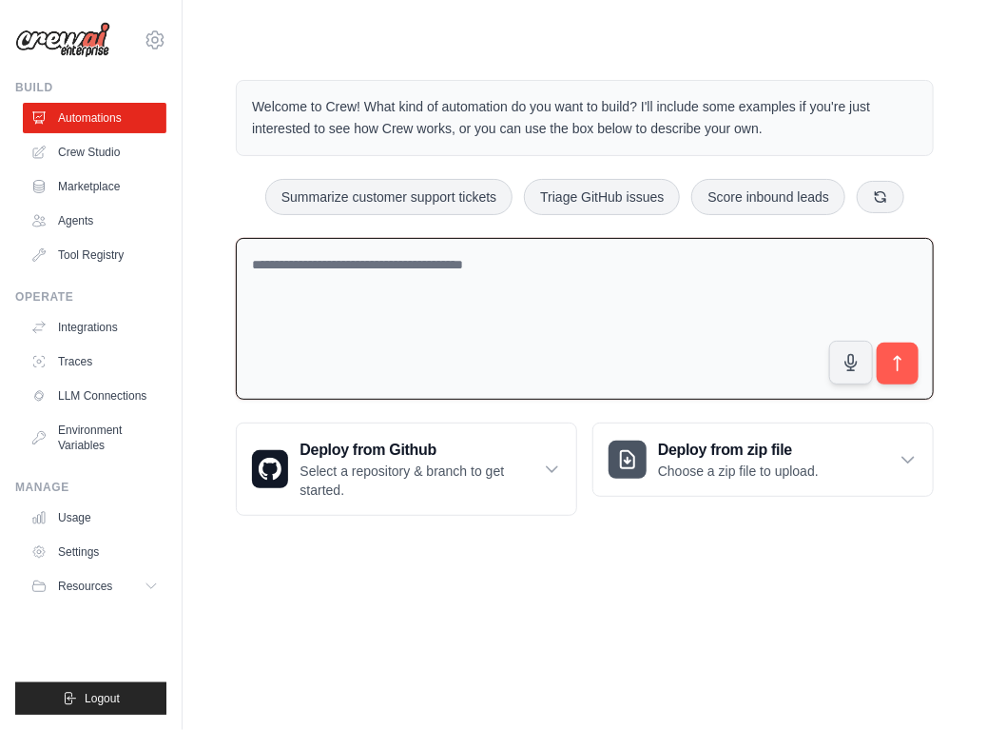
click at [375, 265] on textarea at bounding box center [585, 319] width 698 height 163
type textarea "**********"
